Goal: Task Accomplishment & Management: Manage account settings

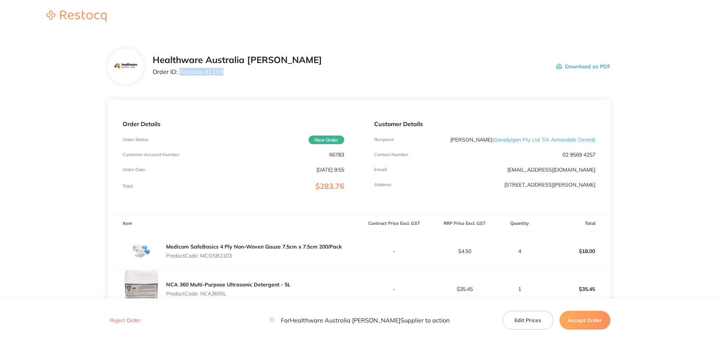
drag, startPoint x: 227, startPoint y: 72, endPoint x: 180, endPoint y: 78, distance: 47.6
click at [180, 78] on div "Healthware Australia [PERSON_NAME] Order ID: Restocq- 91299" at bounding box center [238, 66] width 170 height 23
copy p "Restocq- 91299"
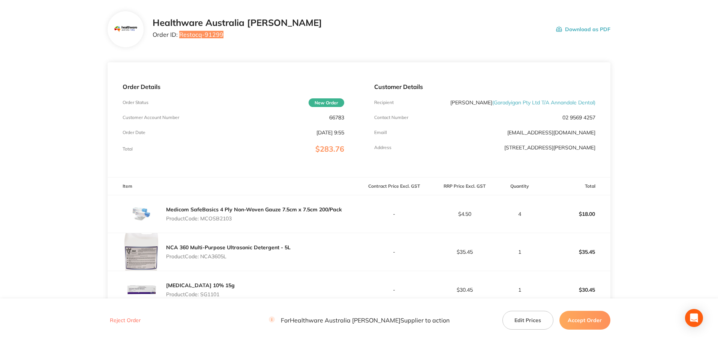
scroll to position [150, 0]
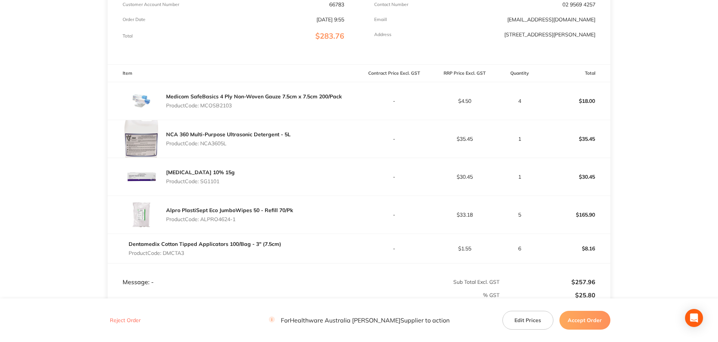
click at [216, 108] on p "Product Code: MCOSB2103" at bounding box center [254, 105] width 176 height 6
copy p "MCOSB2103"
click at [214, 140] on p "Product Code: NCA3605L" at bounding box center [228, 143] width 125 height 6
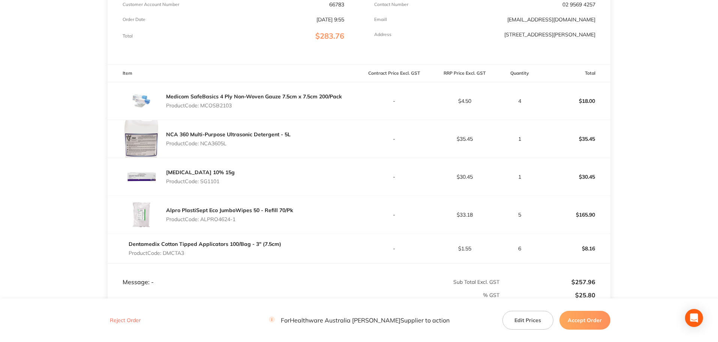
copy p "NCA3605L"
click at [210, 182] on p "Product Code: SG1101" at bounding box center [200, 181] width 69 height 6
copy p "SG1101"
drag, startPoint x: 245, startPoint y: 218, endPoint x: 203, endPoint y: 226, distance: 42.7
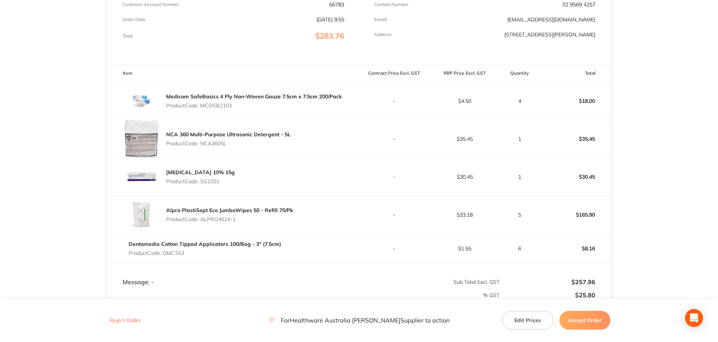
click at [203, 226] on div "Alpro PlastiSept Eco JumboWipes 50 - Refill 70/Pk Product Code: ALPRO4624-1" at bounding box center [233, 215] width 251 height 38
copy p "ALPRO4624-1"
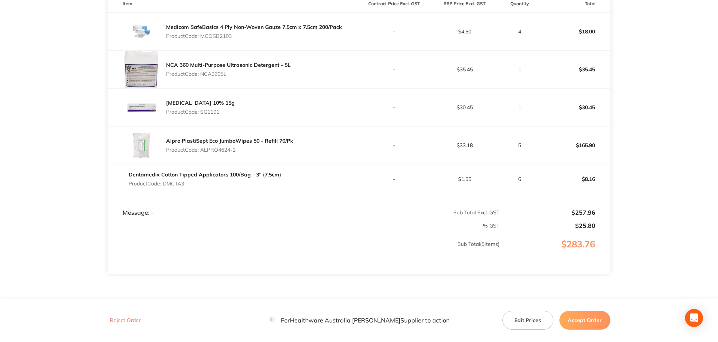
scroll to position [225, 0]
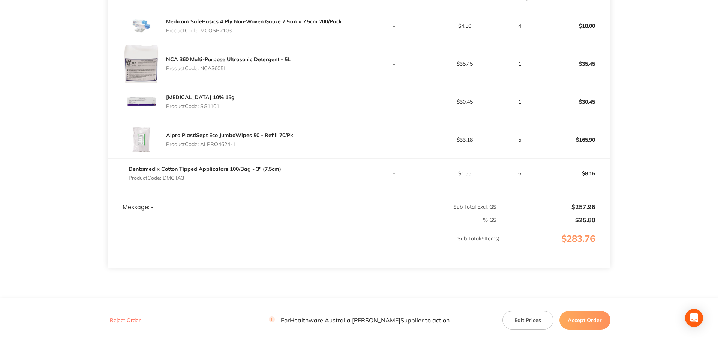
click at [176, 178] on p "Product Code: DMCTA3" at bounding box center [205, 178] width 153 height 6
copy p "DMCTA3"
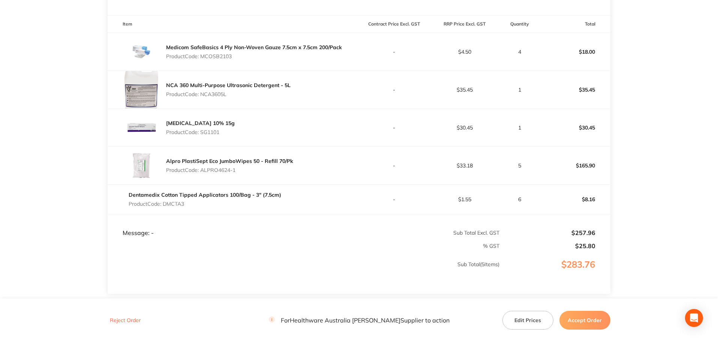
scroll to position [188, 0]
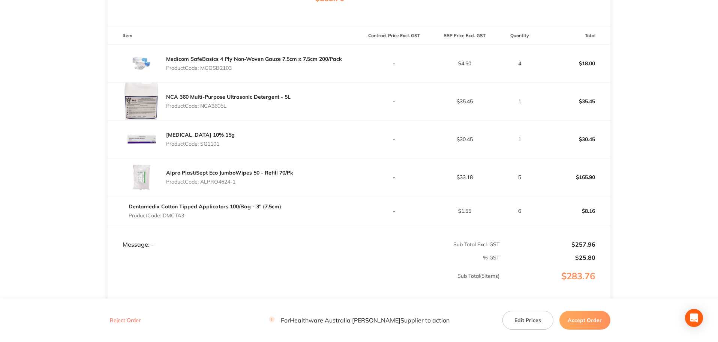
click at [583, 318] on button "Accept Order" at bounding box center [585, 320] width 51 height 19
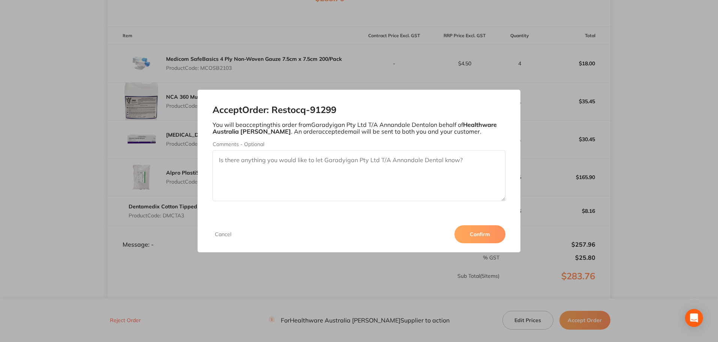
click at [479, 231] on button "Confirm" at bounding box center [480, 234] width 51 height 18
